Goal: Check status: Check status

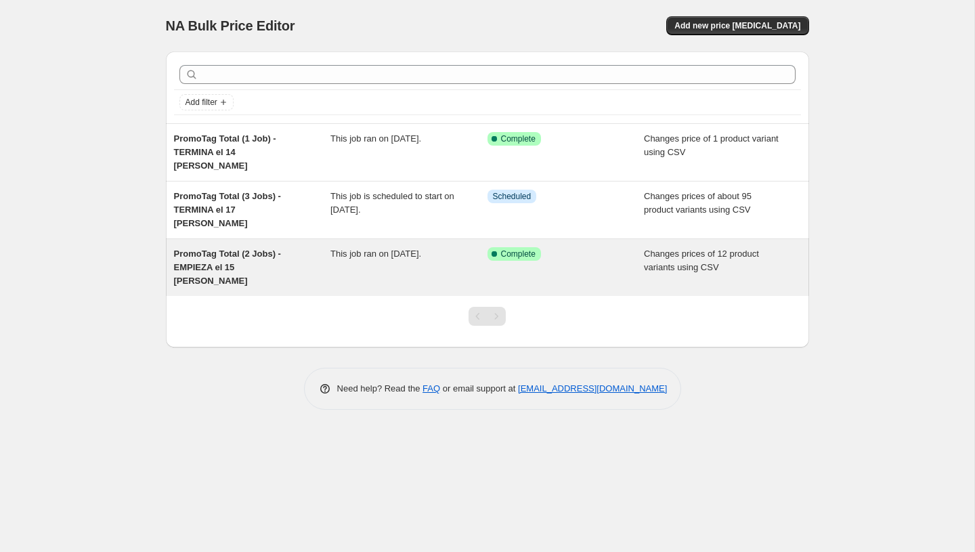
click at [357, 247] on div "This job ran on [DATE]." at bounding box center [409, 267] width 157 height 41
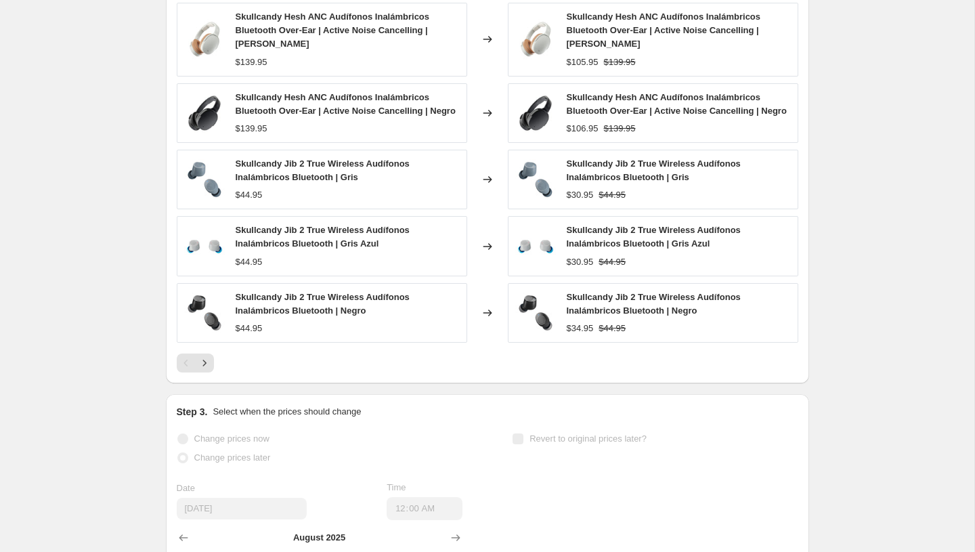
scroll to position [665, 0]
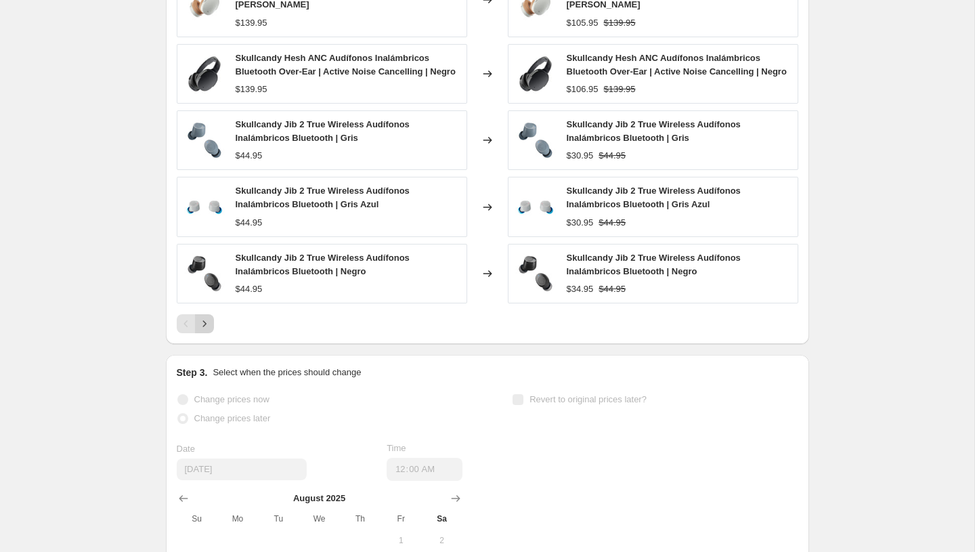
click at [205, 317] on icon "Next" at bounding box center [205, 324] width 14 height 14
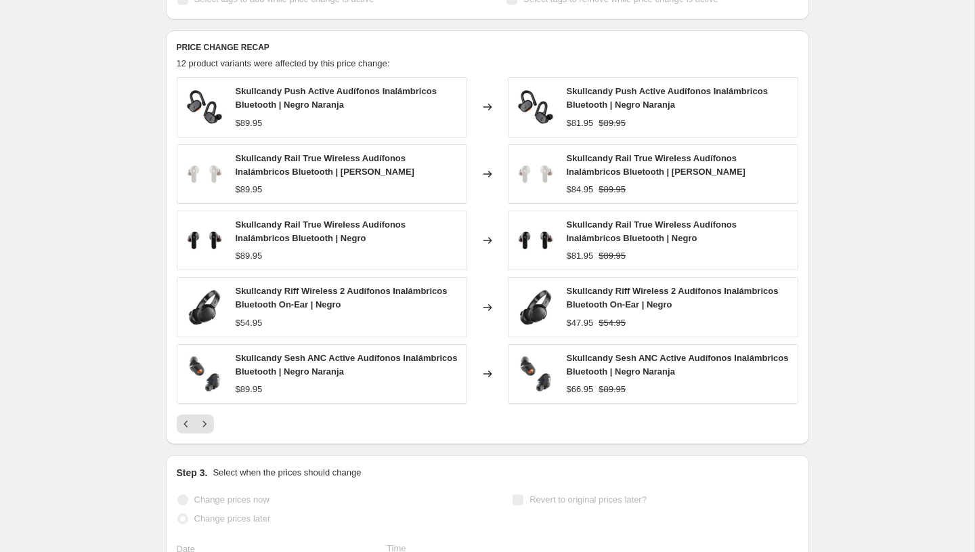
scroll to position [526, 0]
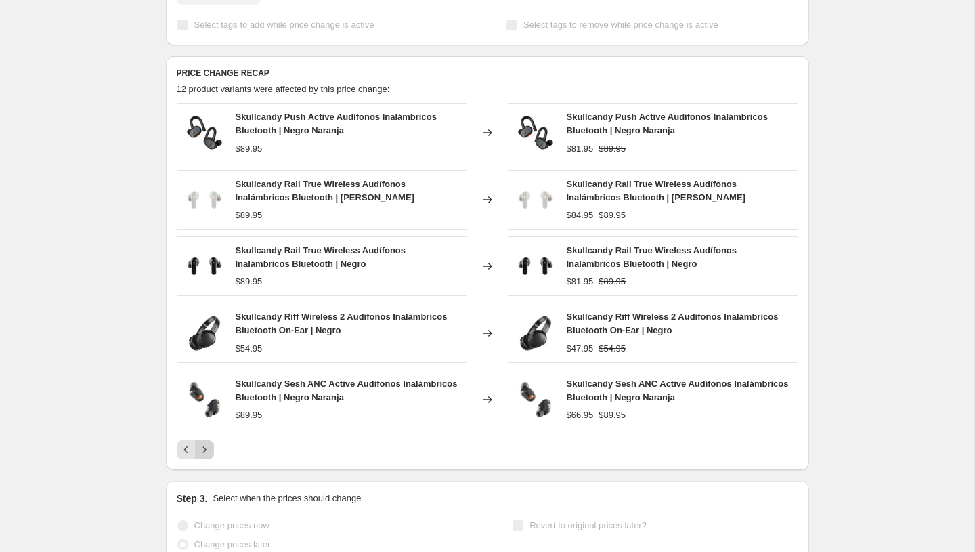
click at [206, 443] on icon "Next" at bounding box center [205, 450] width 14 height 14
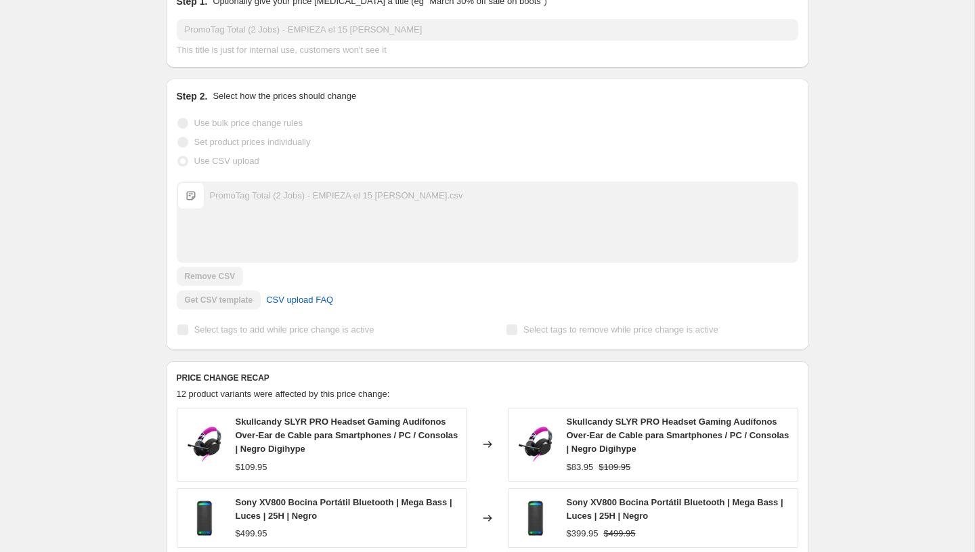
scroll to position [0, 0]
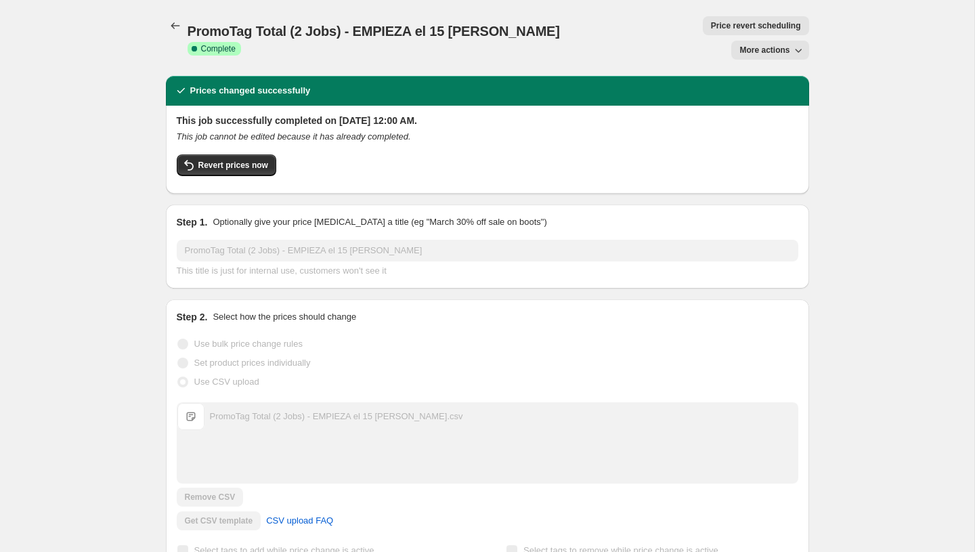
click at [182, 14] on div "PromoTag Total (2 Jobs) - EMPIEZA el 15 [PERSON_NAME]. This page is ready Promo…" at bounding box center [488, 38] width 644 height 76
click at [179, 32] on icon "Price change jobs" at bounding box center [176, 26] width 14 height 14
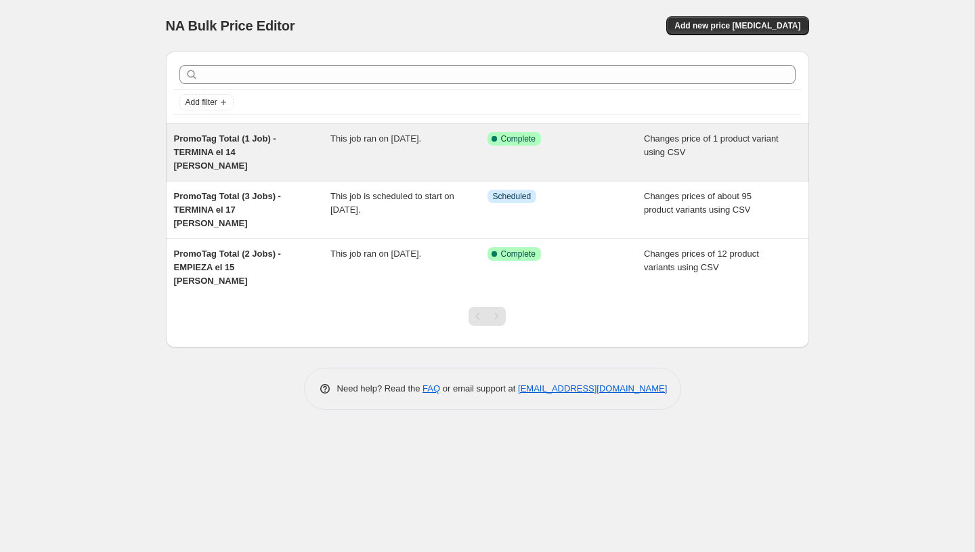
click at [243, 151] on span "PromoTag Total (1 Job) - TERMINA el 14 [PERSON_NAME]" at bounding box center [225, 151] width 102 height 37
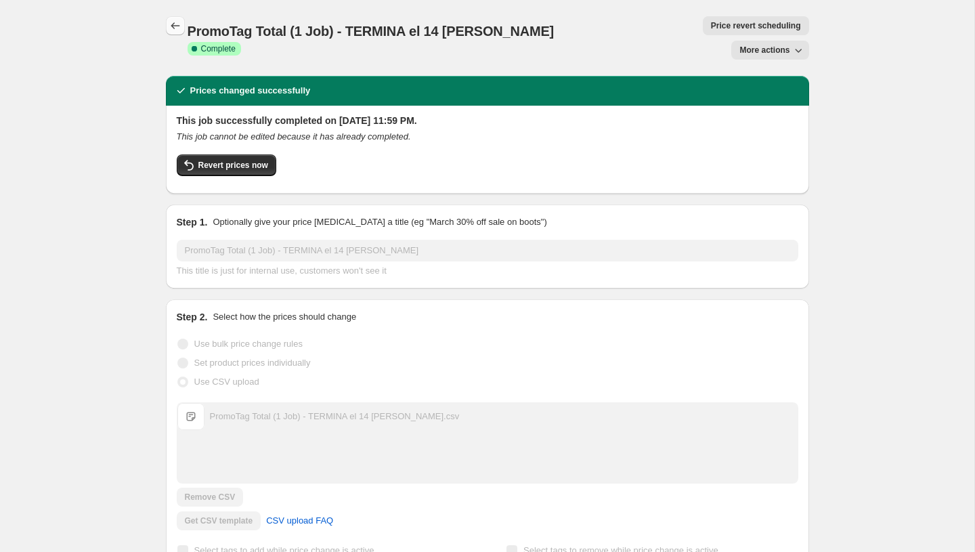
click at [181, 26] on icon "Price change jobs" at bounding box center [176, 26] width 14 height 14
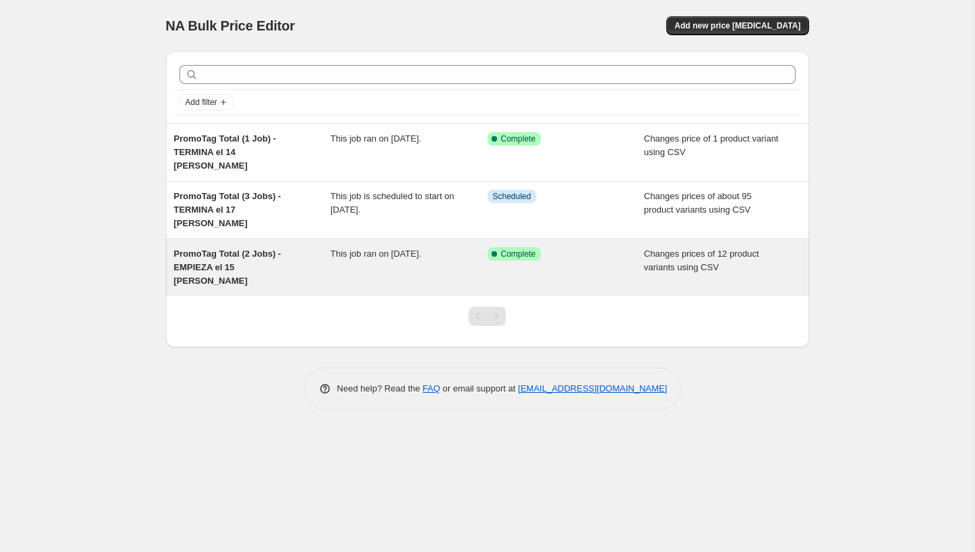
click at [282, 247] on div "PromoTag Total (2 Jobs) - EMPIEZA el 15 [PERSON_NAME]" at bounding box center [252, 267] width 157 height 41
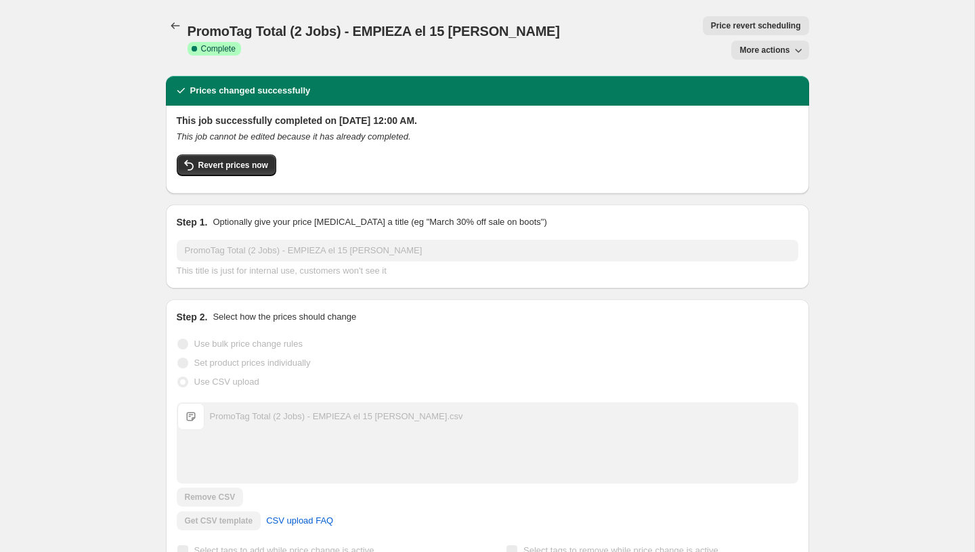
click at [173, 12] on div "PromoTag Total (2 Jobs) - EMPIEZA el 15 [PERSON_NAME]. This page is ready Promo…" at bounding box center [488, 38] width 644 height 76
click at [173, 21] on icon "Price change jobs" at bounding box center [176, 26] width 14 height 14
